Goal: Check status: Check status

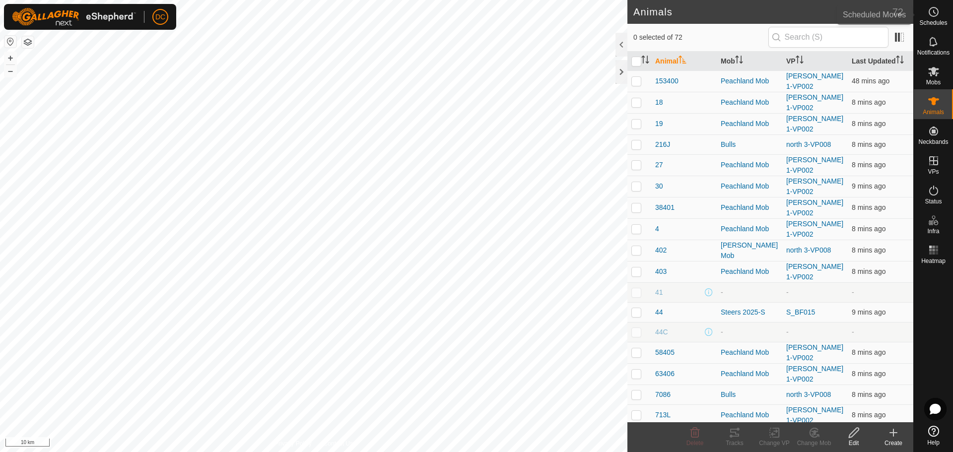
click at [930, 14] on icon at bounding box center [933, 12] width 12 height 12
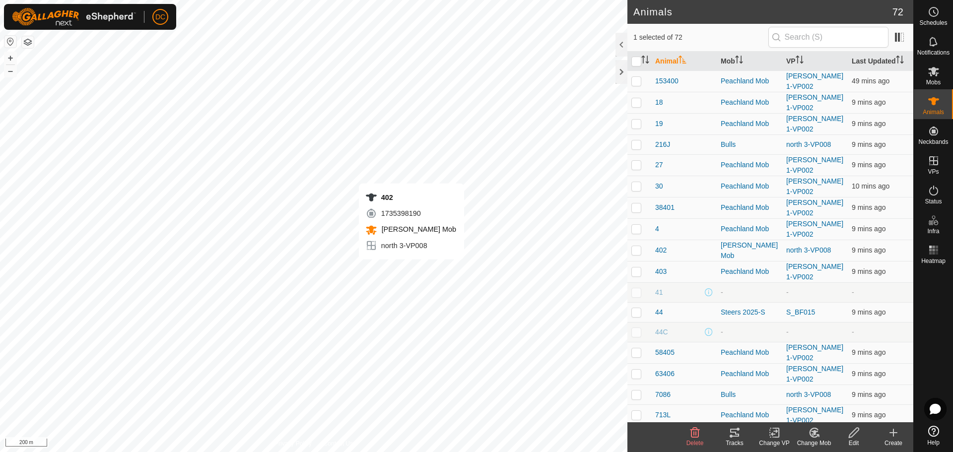
checkbox input "true"
checkbox input "false"
click at [637, 270] on p-checkbox at bounding box center [636, 271] width 10 height 8
checkbox input "false"
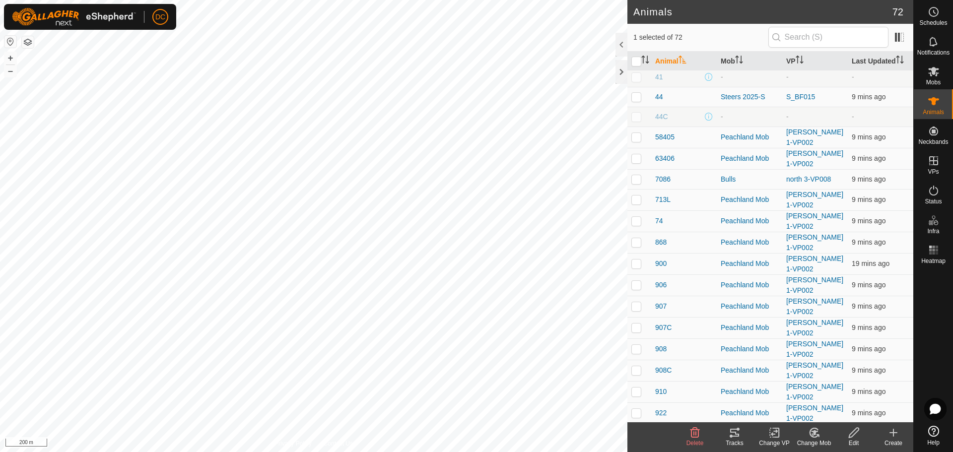
scroll to position [248, 0]
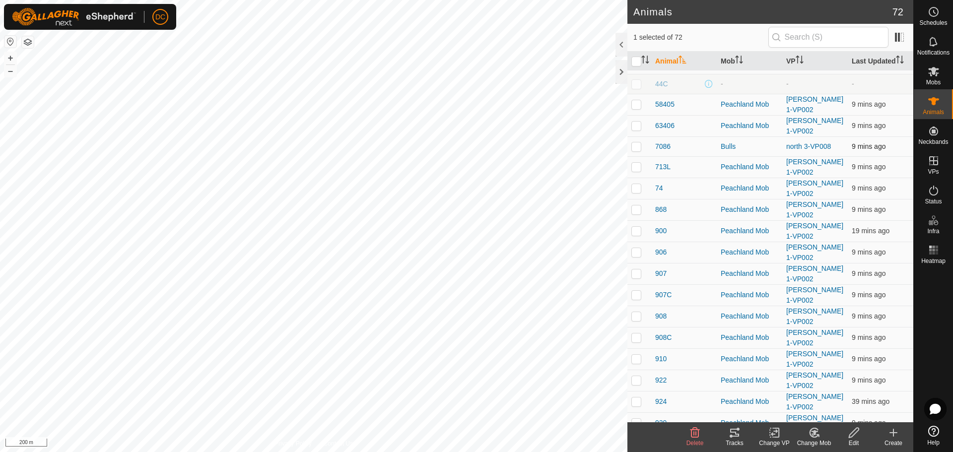
click at [635, 142] on p-checkbox at bounding box center [636, 146] width 10 height 8
checkbox input "true"
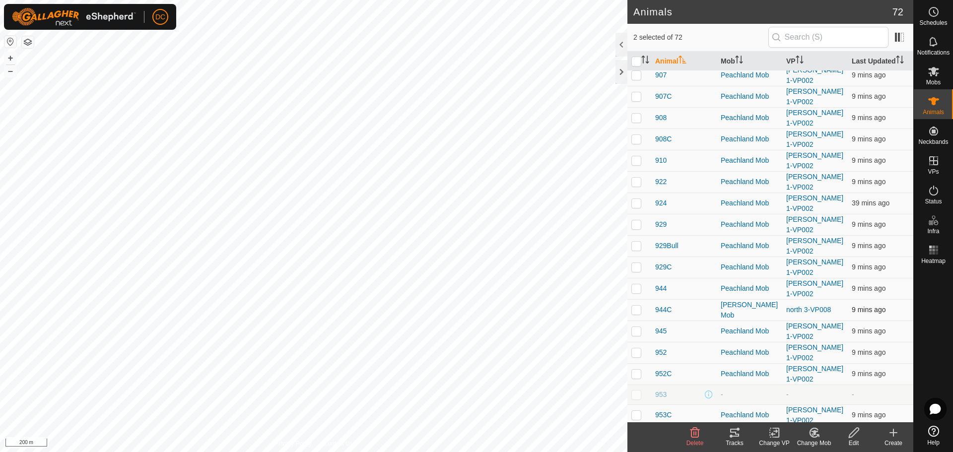
click at [634, 309] on p-checkbox at bounding box center [636, 310] width 10 height 8
checkbox input "true"
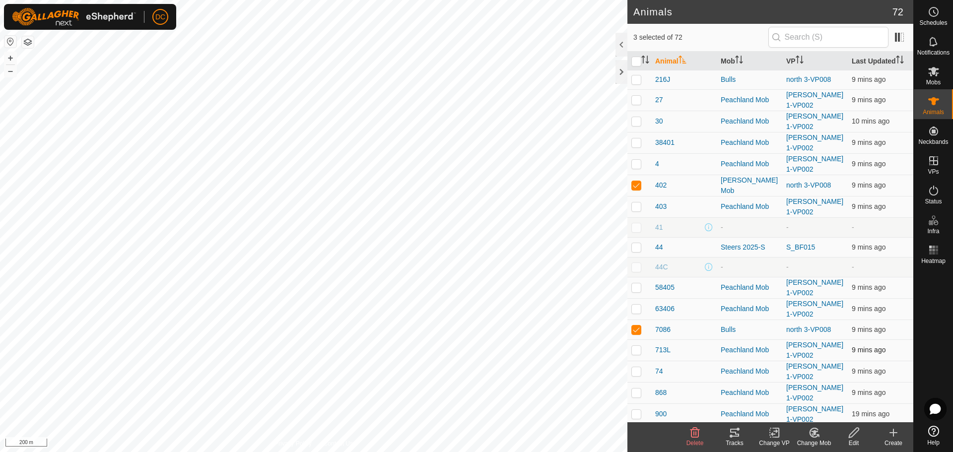
scroll to position [0, 0]
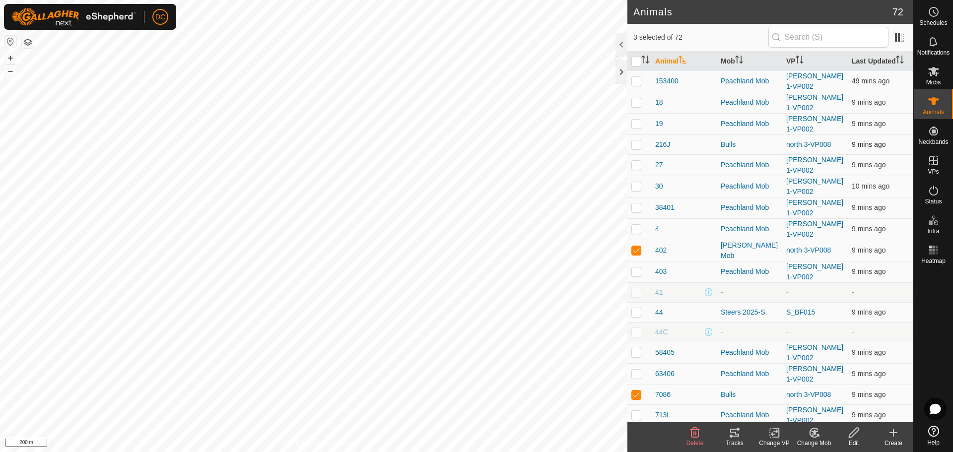
click at [635, 147] on p-checkbox at bounding box center [636, 144] width 10 height 8
checkbox input "true"
click at [735, 433] on icon at bounding box center [734, 433] width 9 height 8
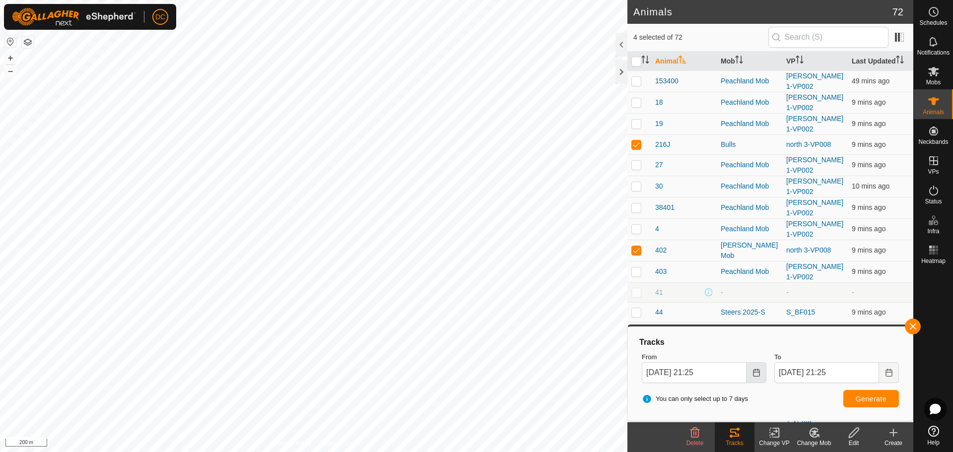
click at [754, 372] on icon "Choose Date" at bounding box center [756, 373] width 6 height 8
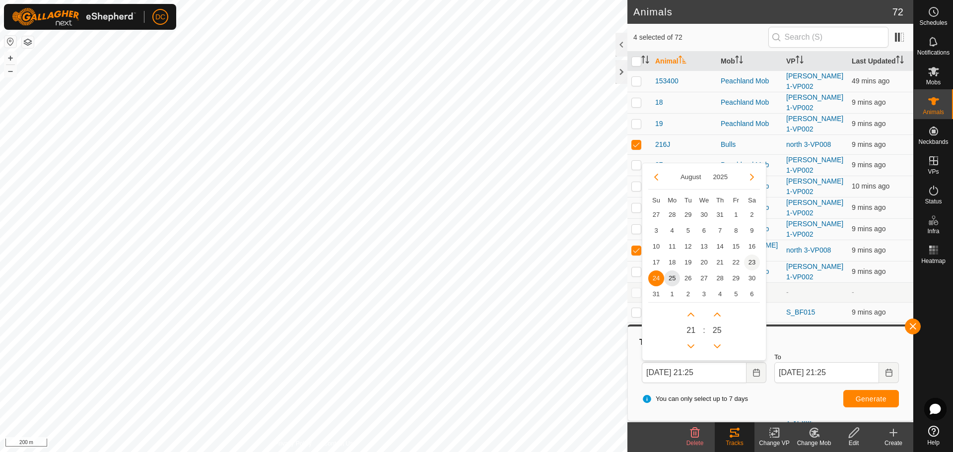
click at [752, 263] on span "23" at bounding box center [752, 263] width 16 height 16
type input "[DATE] 21:25"
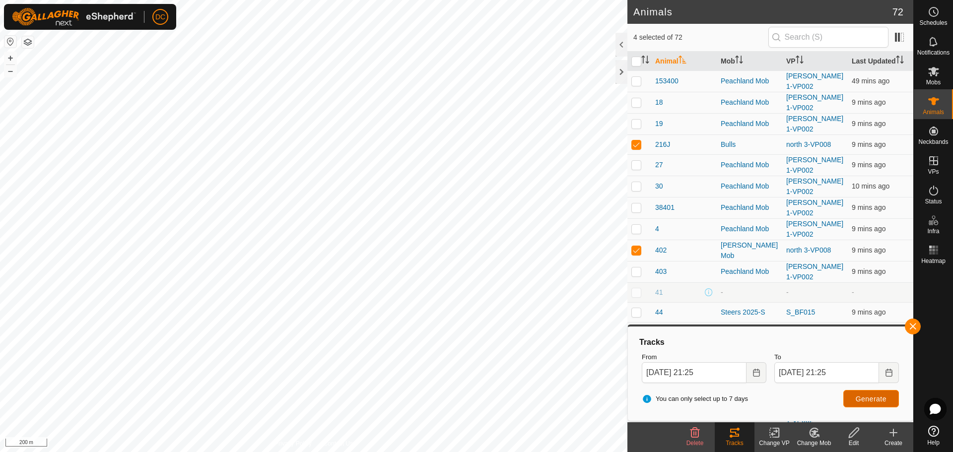
click at [870, 397] on span "Generate" at bounding box center [871, 399] width 31 height 8
click at [917, 326] on button "button" at bounding box center [913, 327] width 16 height 16
